Goal: Register for event/course

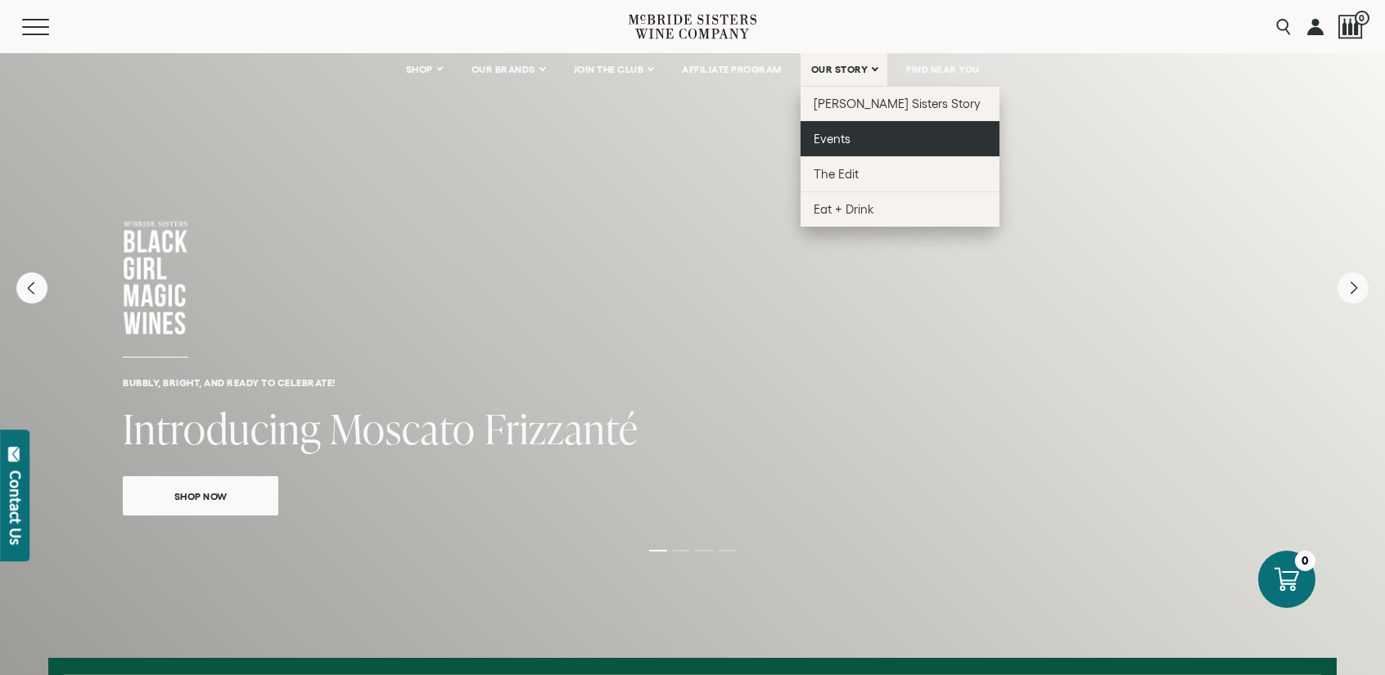
click at [858, 147] on link "Events" at bounding box center [900, 138] width 199 height 35
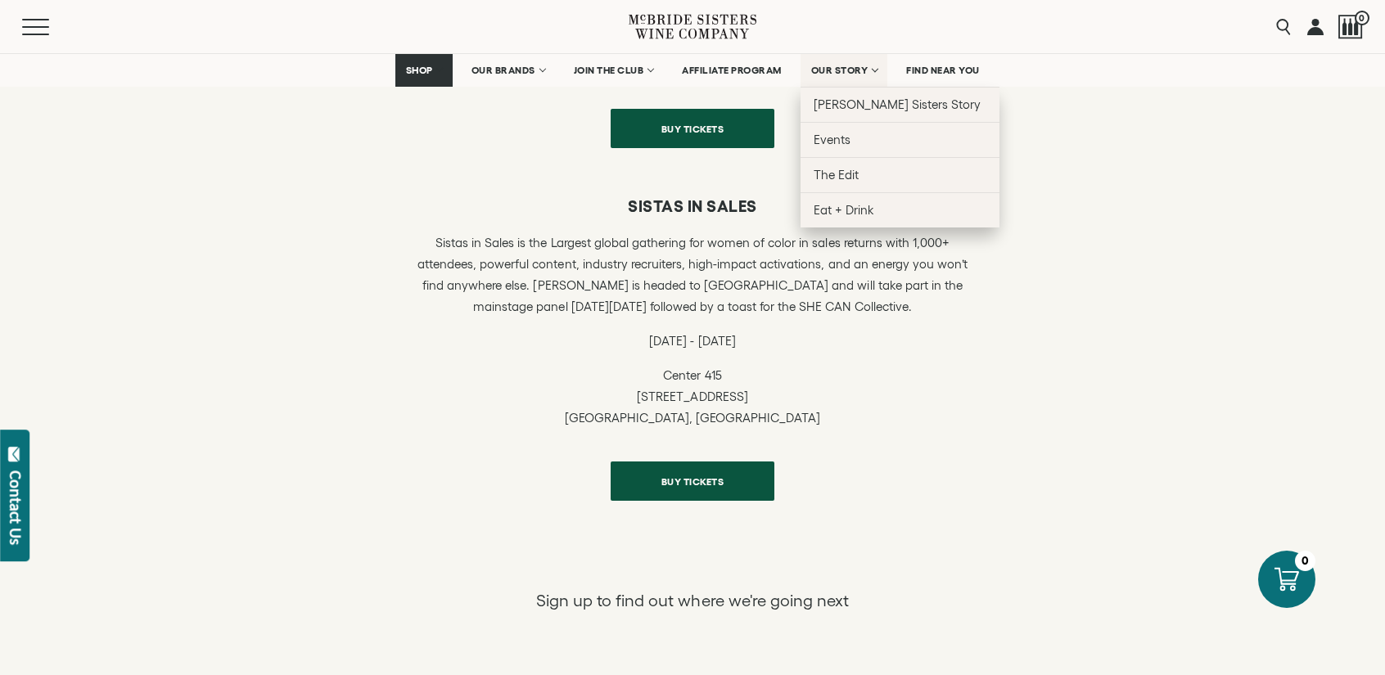
scroll to position [655, 0]
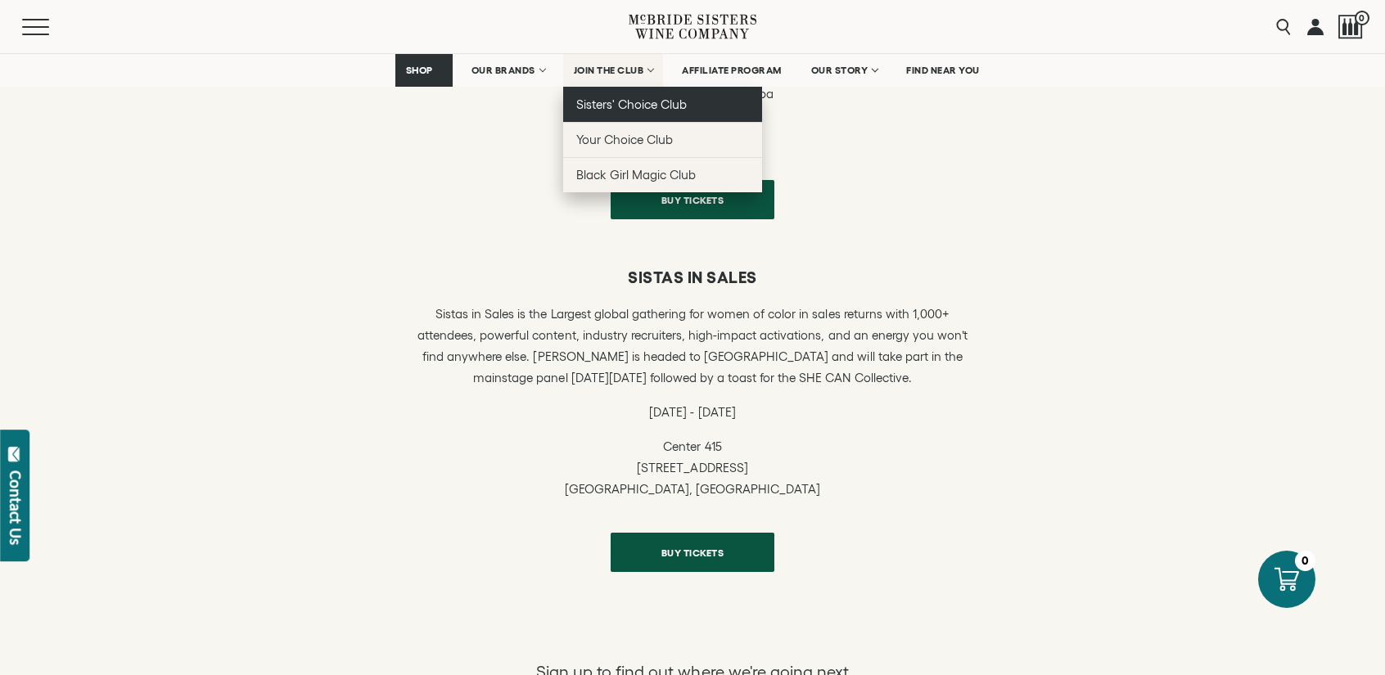
click at [647, 112] on link "Sisters' Choice Club" at bounding box center [662, 104] width 199 height 35
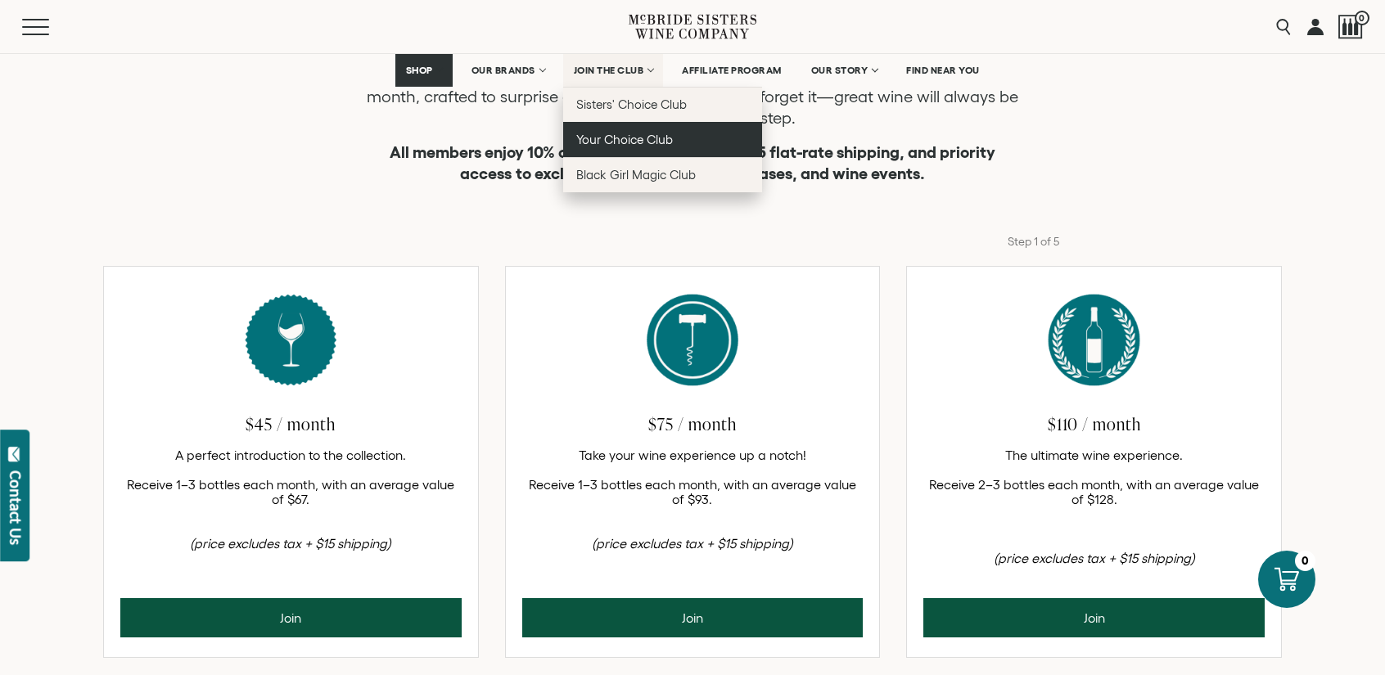
scroll to position [437, 0]
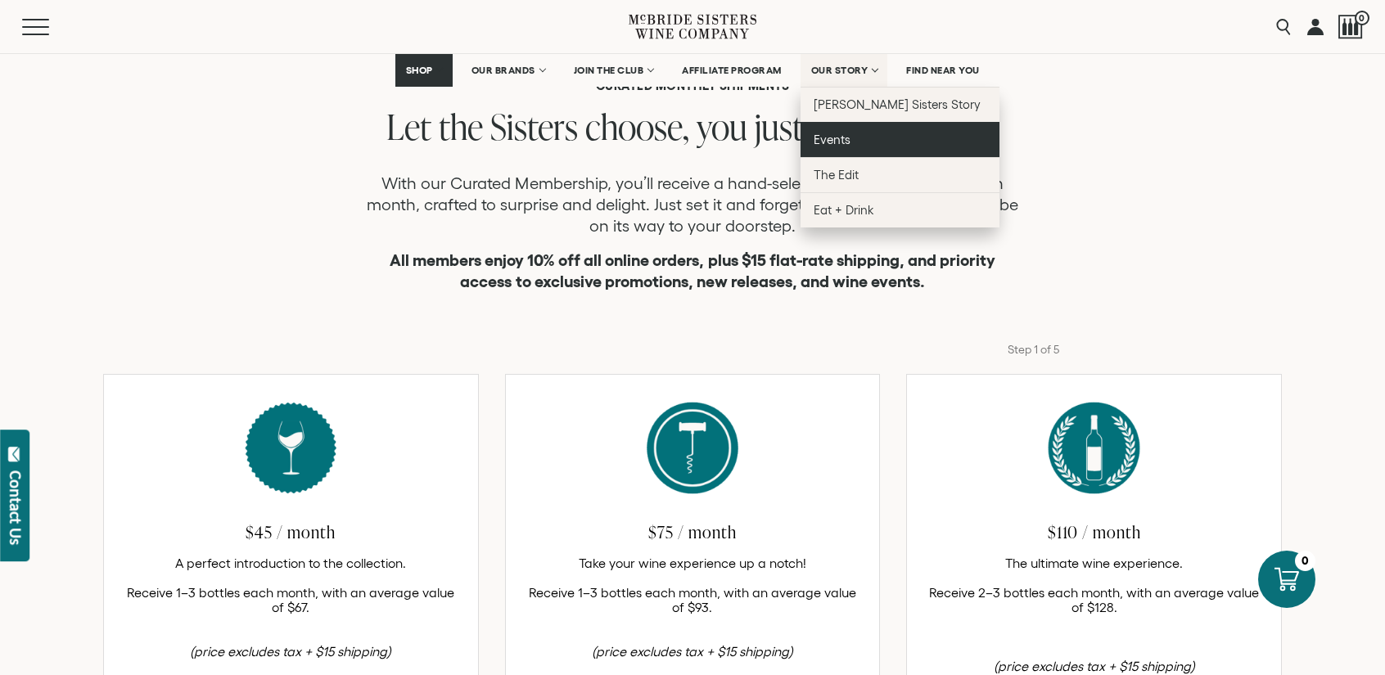
click at [847, 135] on span "Events" at bounding box center [832, 140] width 37 height 14
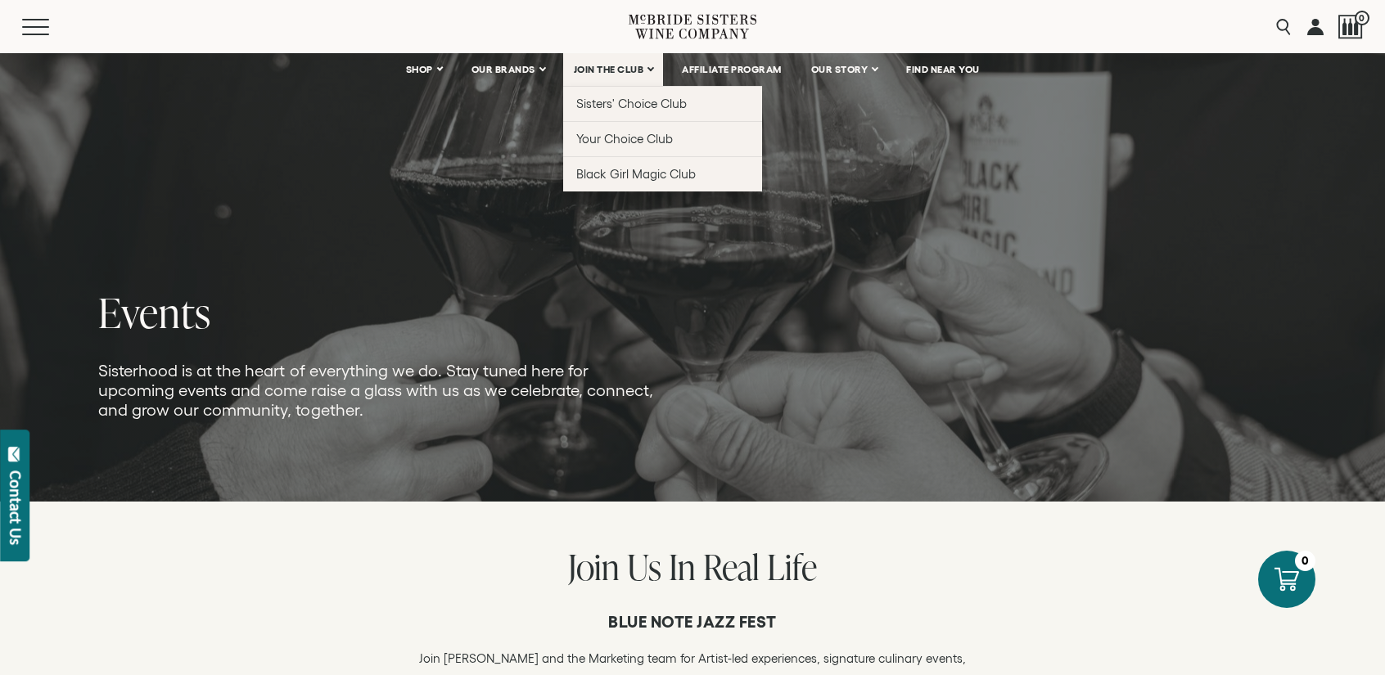
click at [650, 63] on link "JOIN THE CLUB" at bounding box center [613, 69] width 101 height 33
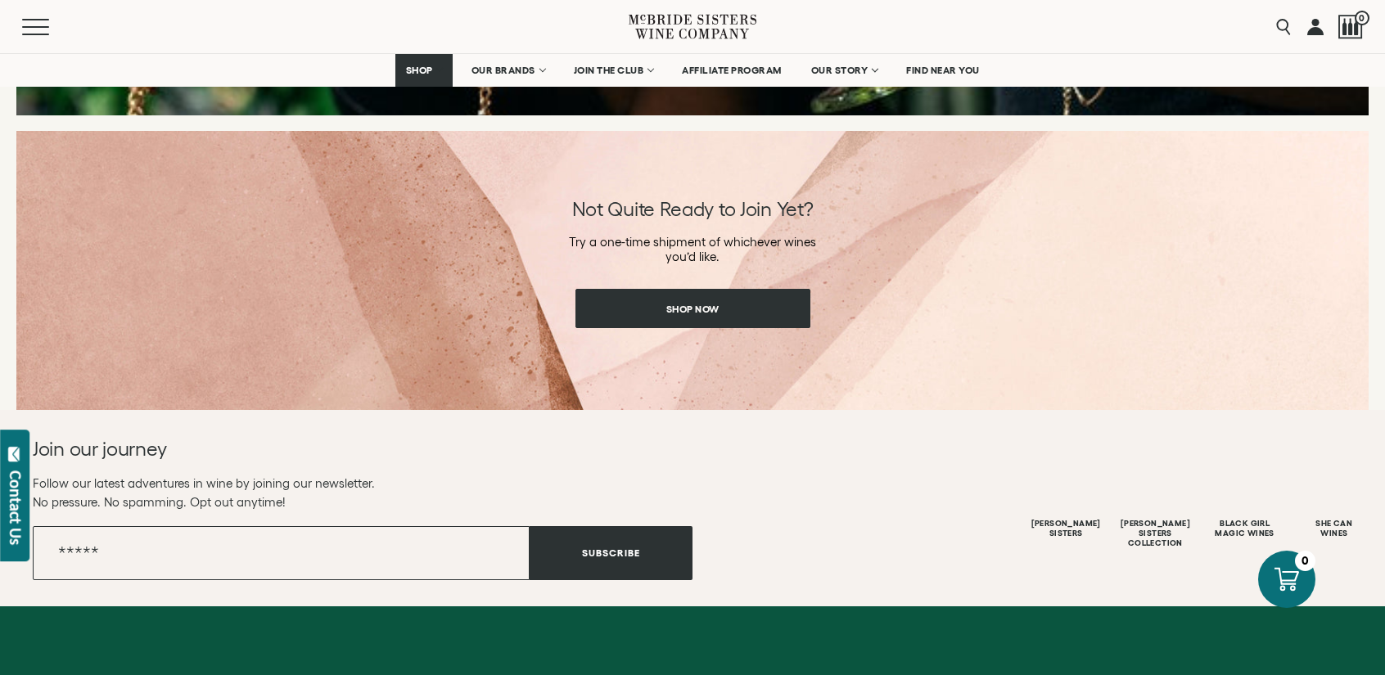
scroll to position [2510, 0]
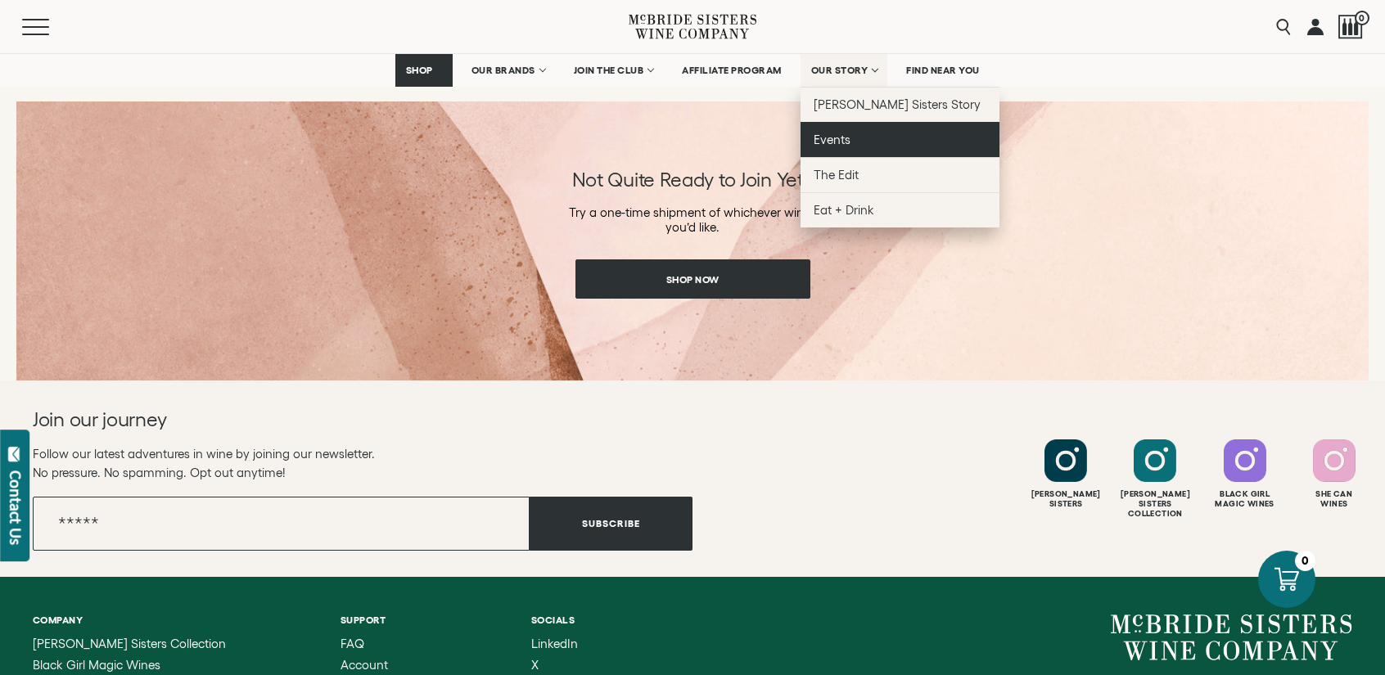
click at [853, 151] on link "Events" at bounding box center [900, 139] width 199 height 35
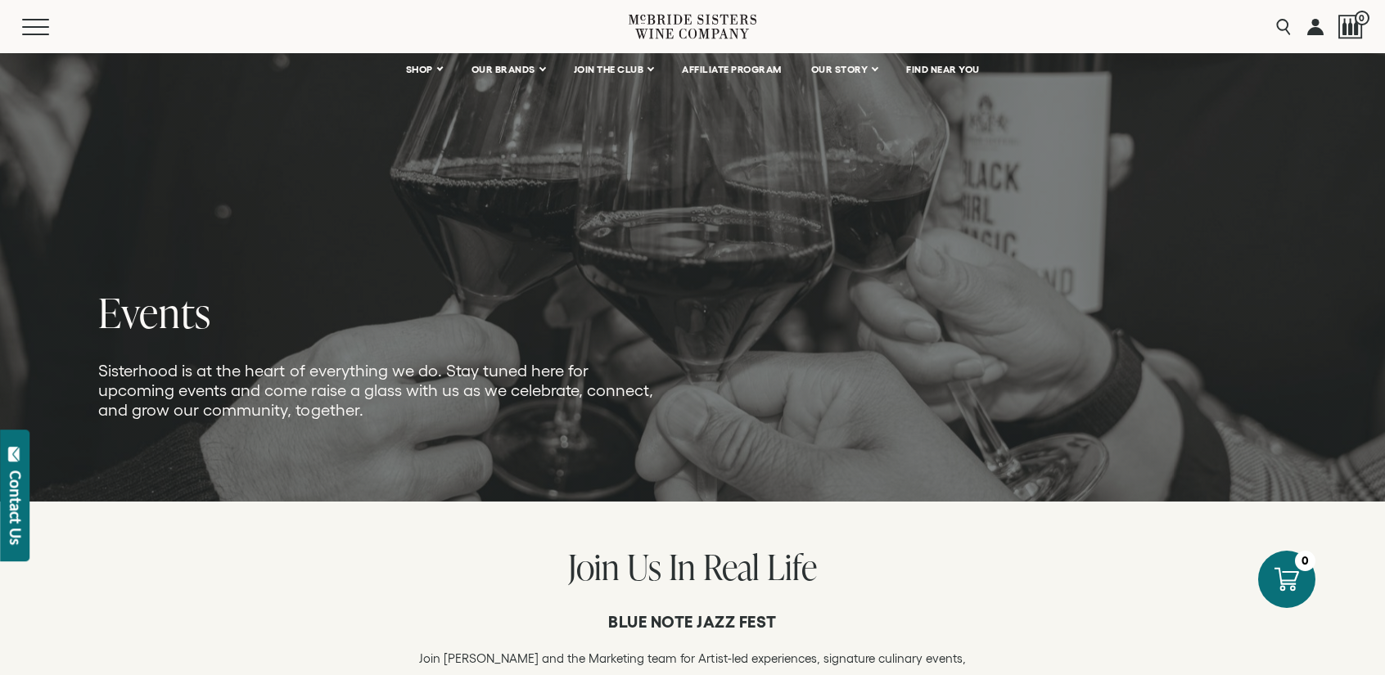
drag, startPoint x: 404, startPoint y: 268, endPoint x: 428, endPoint y: 265, distance: 23.9
click at [404, 268] on picture at bounding box center [692, 250] width 1385 height 503
click at [1336, 295] on picture at bounding box center [692, 250] width 1385 height 503
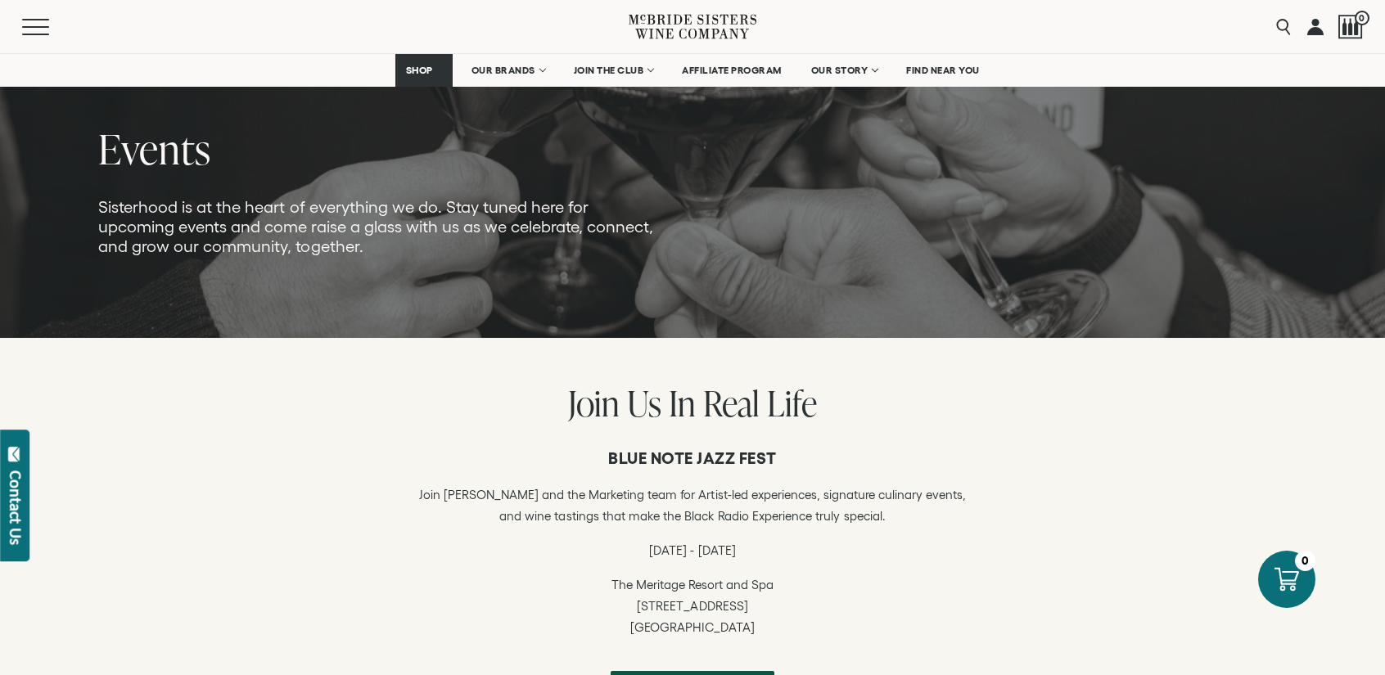
scroll to position [327, 0]
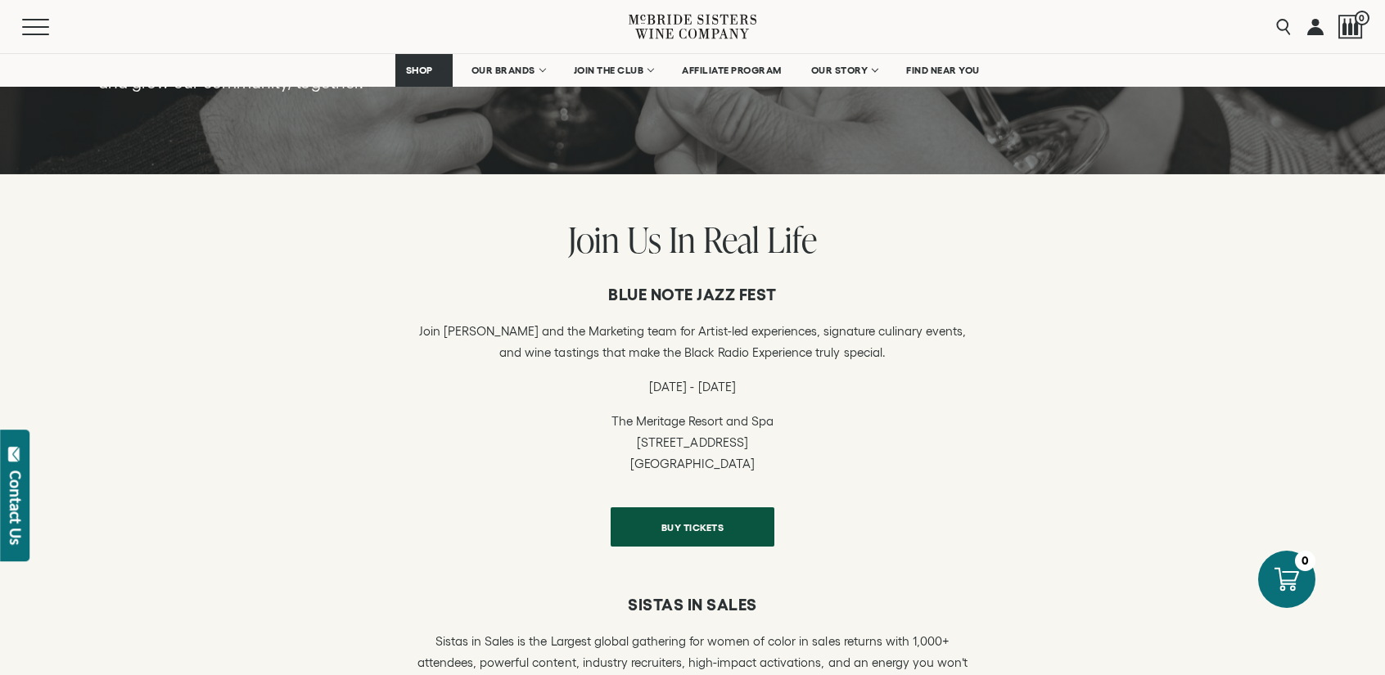
click at [1349, 498] on div "Blue Note Jazz Fest [PERSON_NAME] and the Marketing team for Artist-led experie…" at bounding box center [692, 415] width 1385 height 311
click at [1315, 471] on div "Blue Note Jazz Fest [PERSON_NAME] and the Marketing team for Artist-led experie…" at bounding box center [692, 415] width 1385 height 311
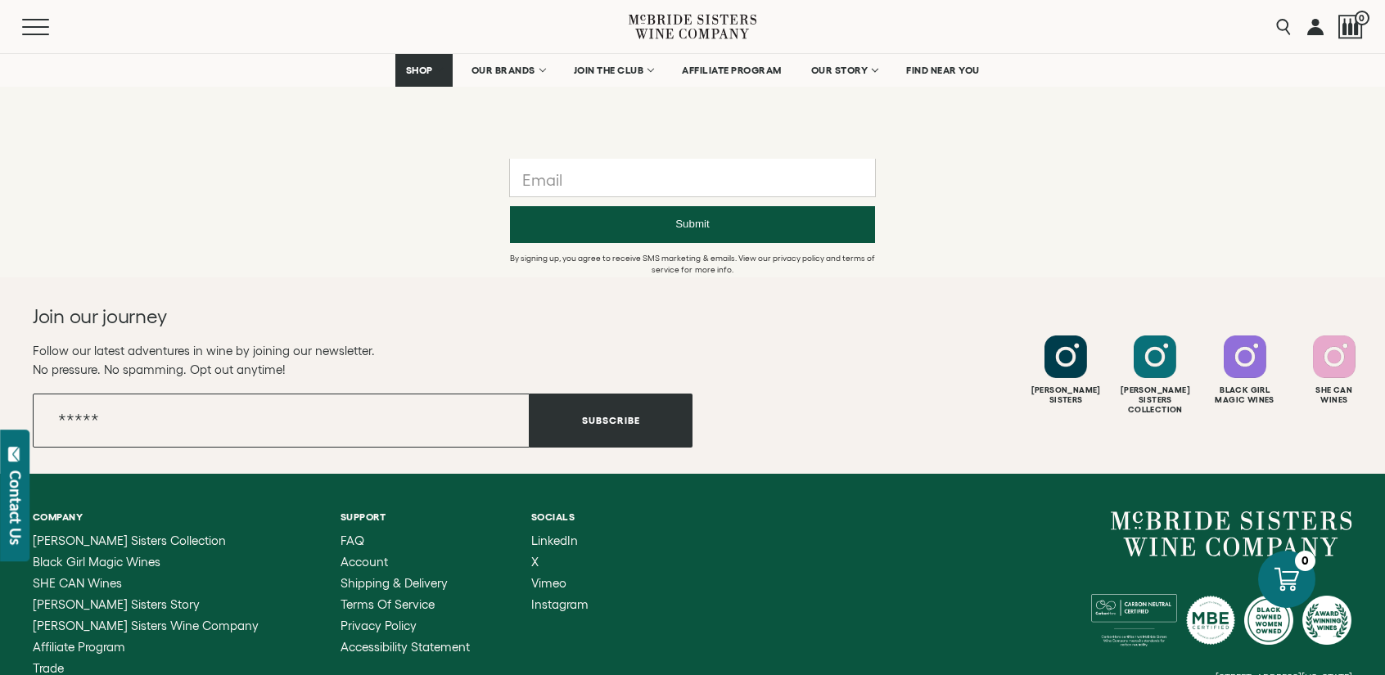
scroll to position [1310, 0]
